Goal: Task Accomplishment & Management: Manage account settings

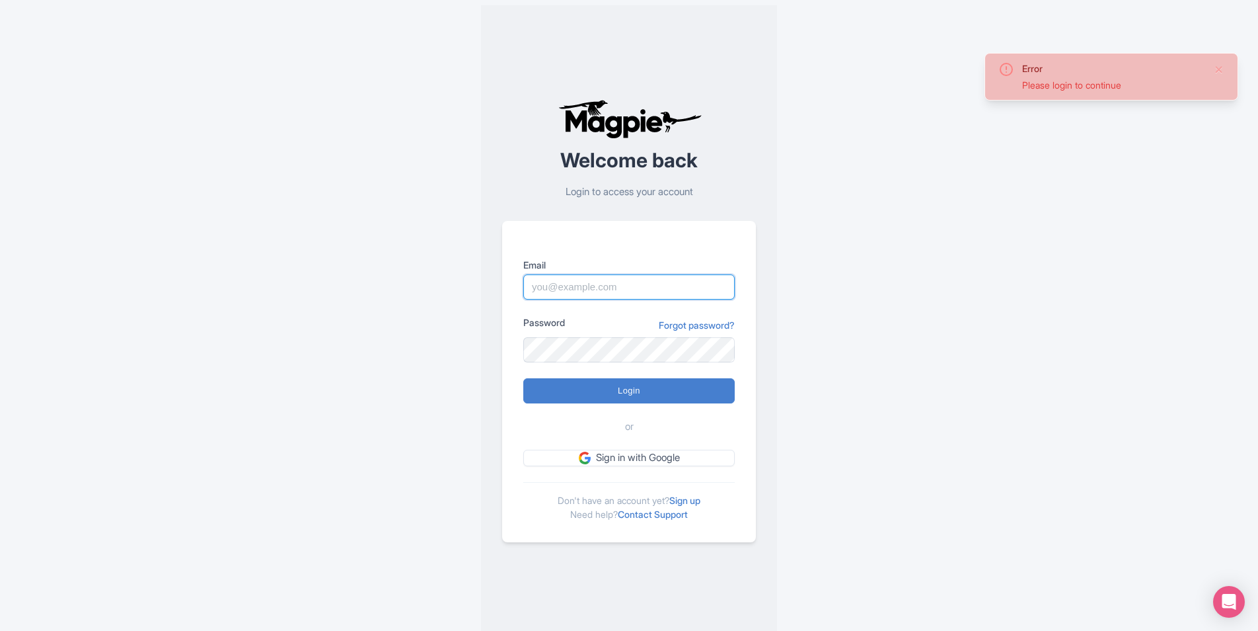
click at [595, 280] on input "Email" at bounding box center [628, 286] width 211 height 25
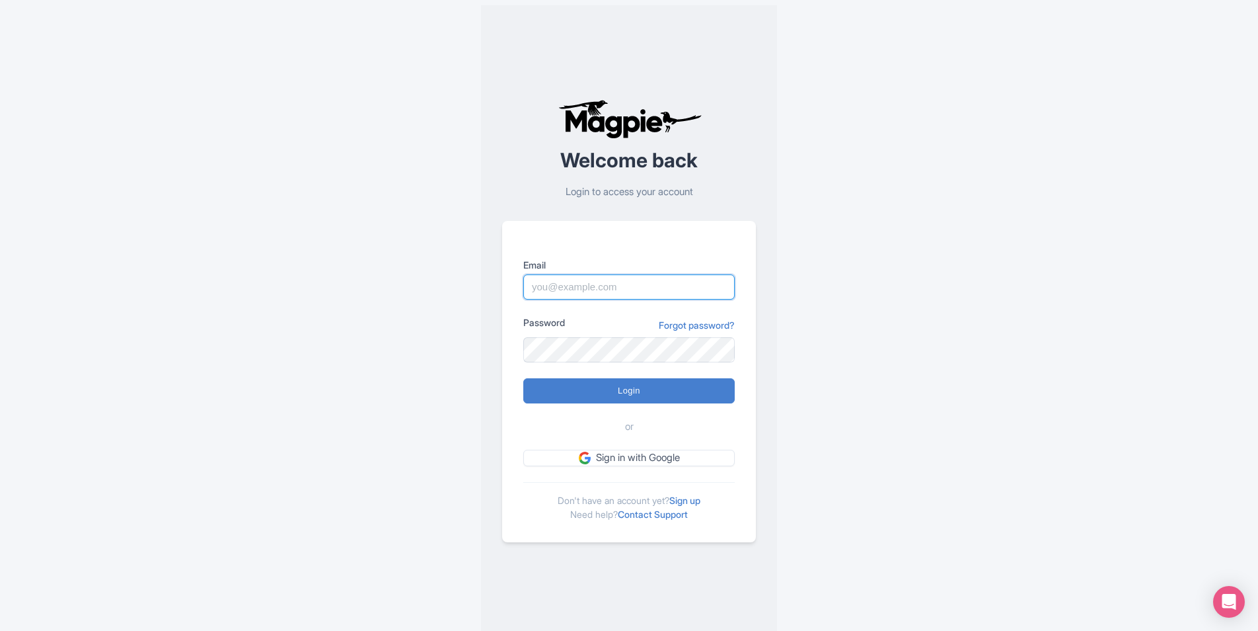
type input "[EMAIL_ADDRESS][DOMAIN_NAME]"
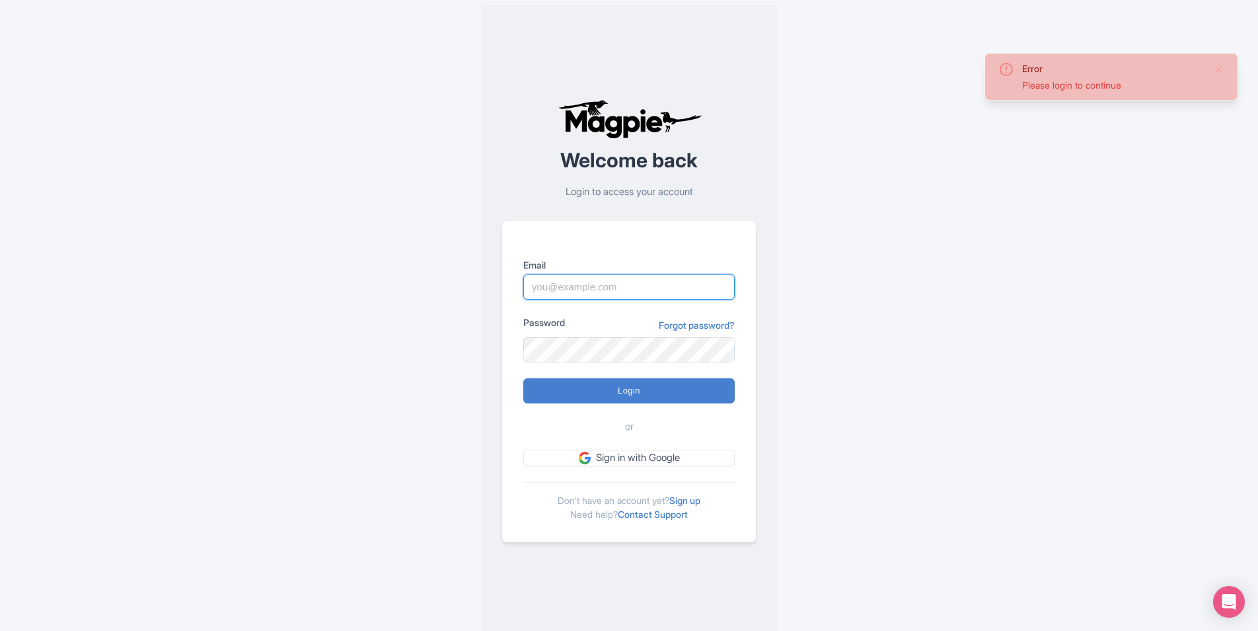
click at [611, 288] on input "Email" at bounding box center [628, 286] width 211 height 25
type input "[EMAIL_ADDRESS][DOMAIN_NAME]"
